Goal: Navigation & Orientation: Find specific page/section

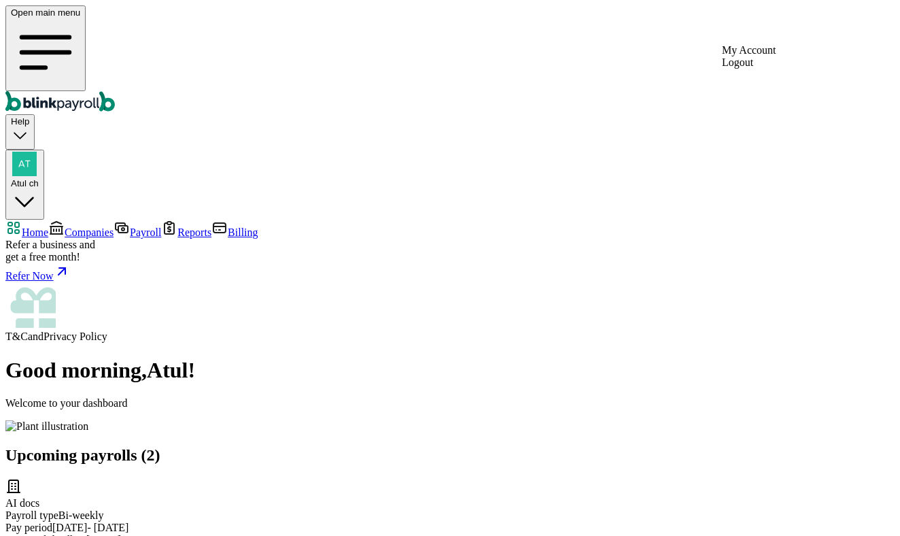
click at [39, 152] on div "Atul ch" at bounding box center [25, 170] width 28 height 37
